Goal: Information Seeking & Learning: Learn about a topic

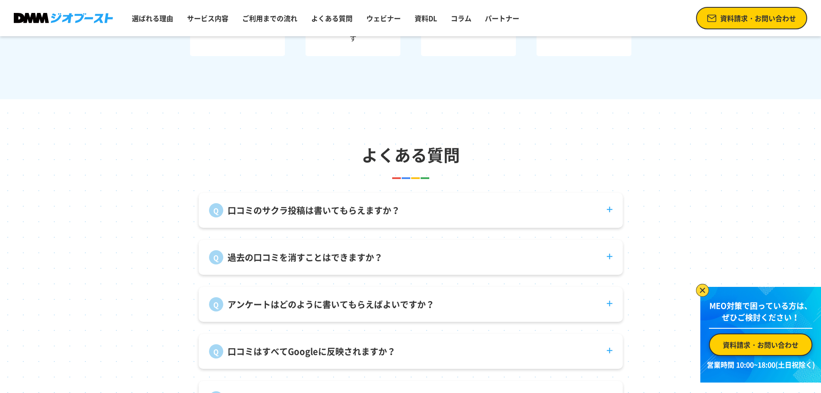
scroll to position [3275, 0]
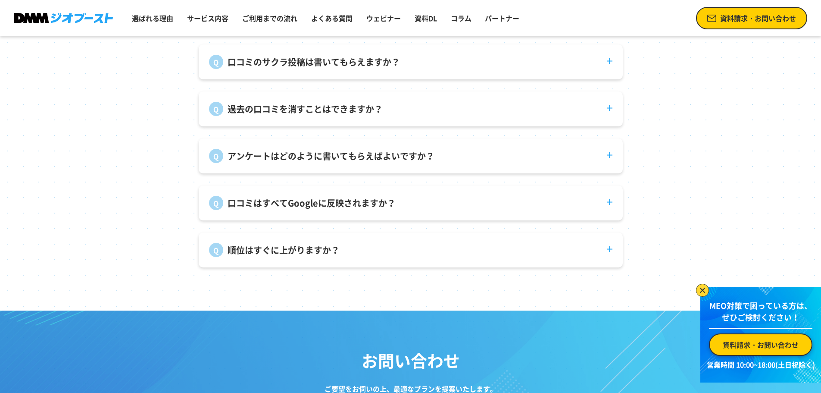
click at [346, 69] on p "口コミのサクラ投稿は書いてもらえますか？" at bounding box center [314, 62] width 172 height 13
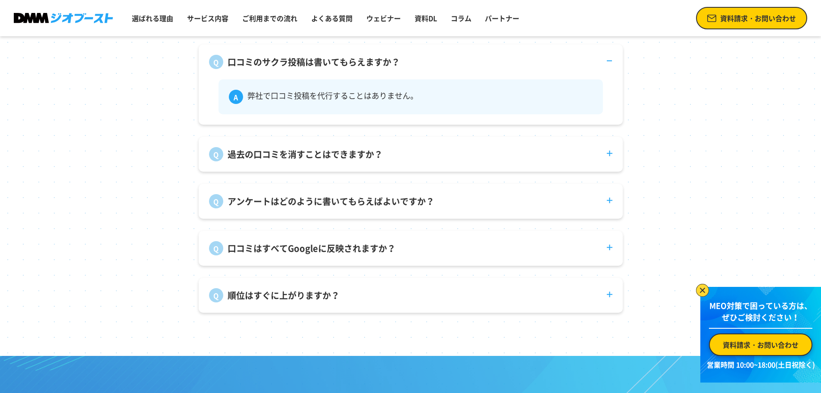
click at [361, 158] on p "過去の口コミを消すことはできますか？" at bounding box center [305, 154] width 155 height 13
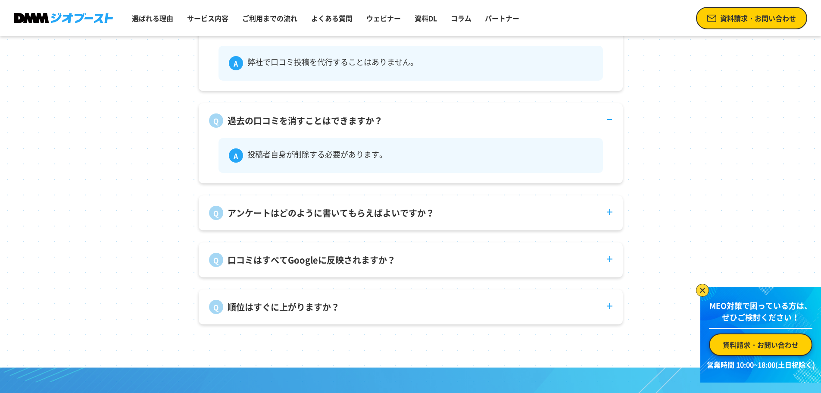
scroll to position [3361, 0]
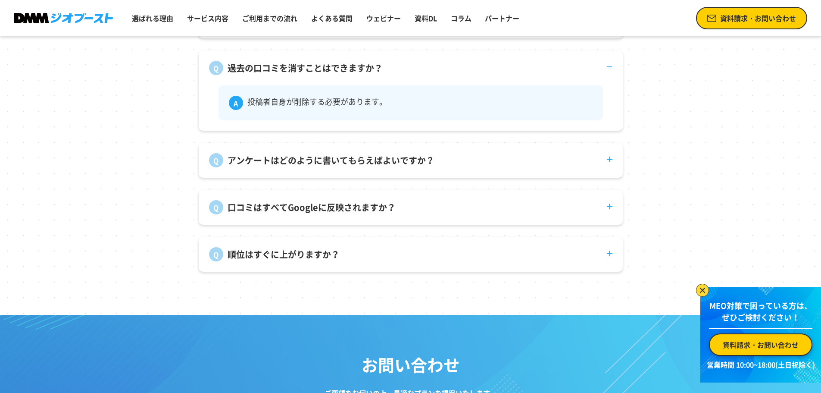
click at [356, 167] on p "アンケートはどのように書いてもらえばよいですか？" at bounding box center [331, 160] width 207 height 13
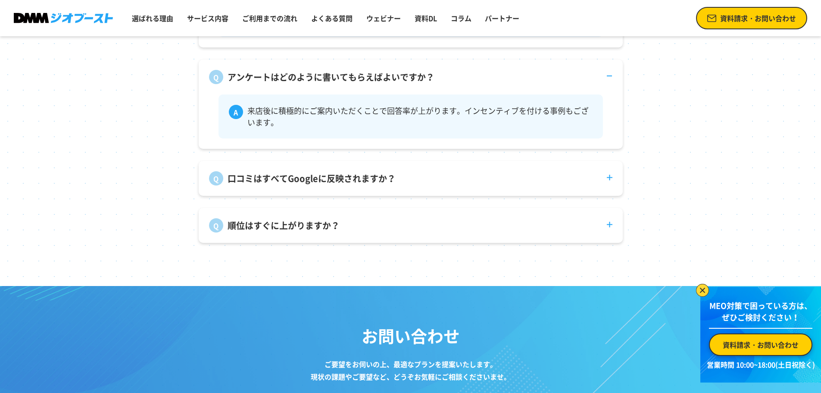
scroll to position [3447, 0]
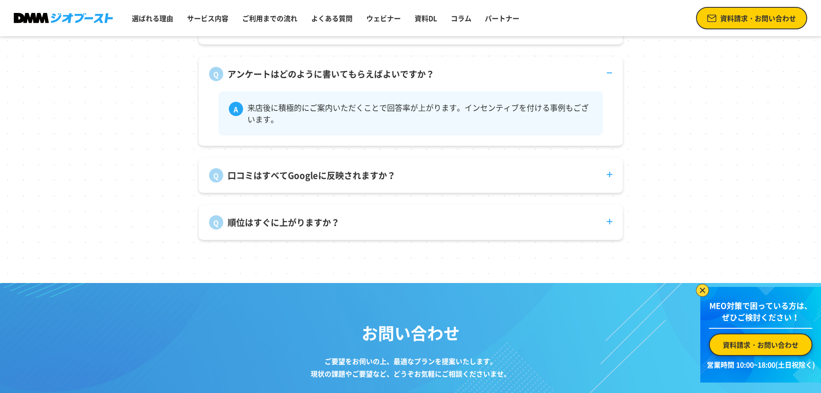
click at [361, 178] on p "口コミはすべてGoogleに反映されますか？" at bounding box center [312, 175] width 168 height 13
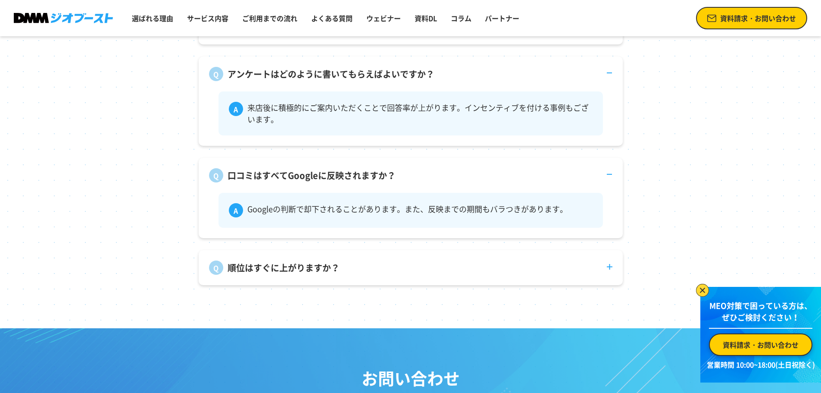
scroll to position [3533, 0]
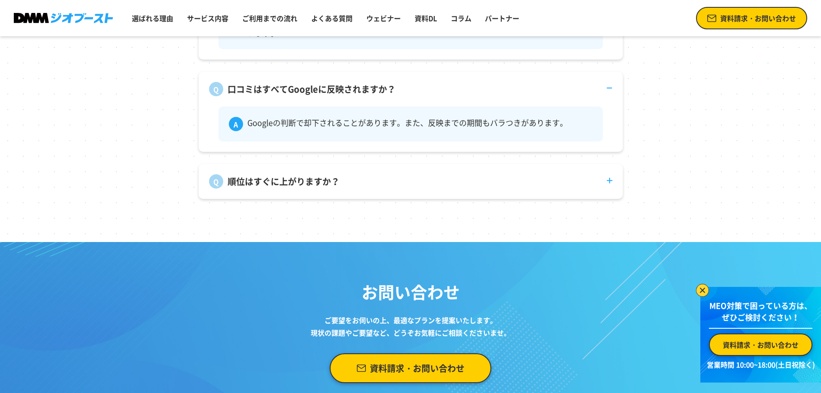
click at [361, 181] on dt "順位はすぐに上がりますか？" at bounding box center [411, 176] width 424 height 25
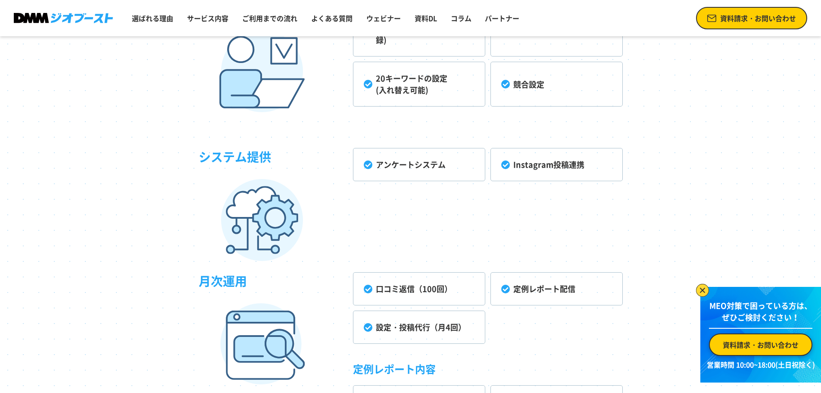
scroll to position [2284, 0]
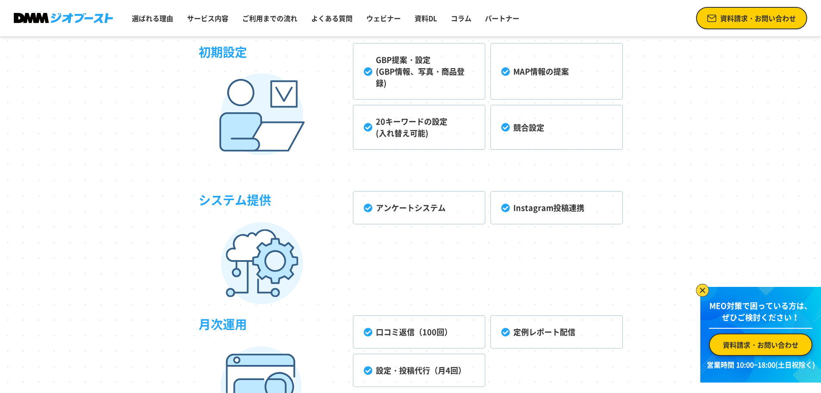
click at [539, 207] on li "Instagram投稿連携" at bounding box center [556, 207] width 132 height 33
click at [505, 209] on li "Instagram投稿連携" at bounding box center [556, 207] width 132 height 33
click at [547, 212] on li "Instagram投稿連携" at bounding box center [556, 207] width 132 height 33
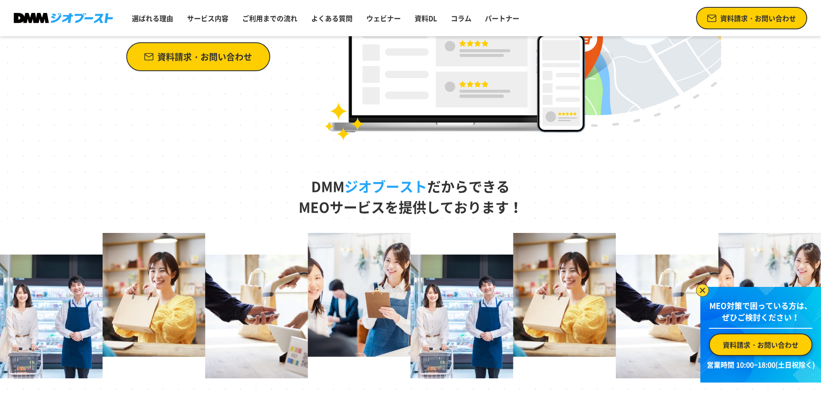
scroll to position [86, 0]
